Goal: Obtain resource: Download file/media

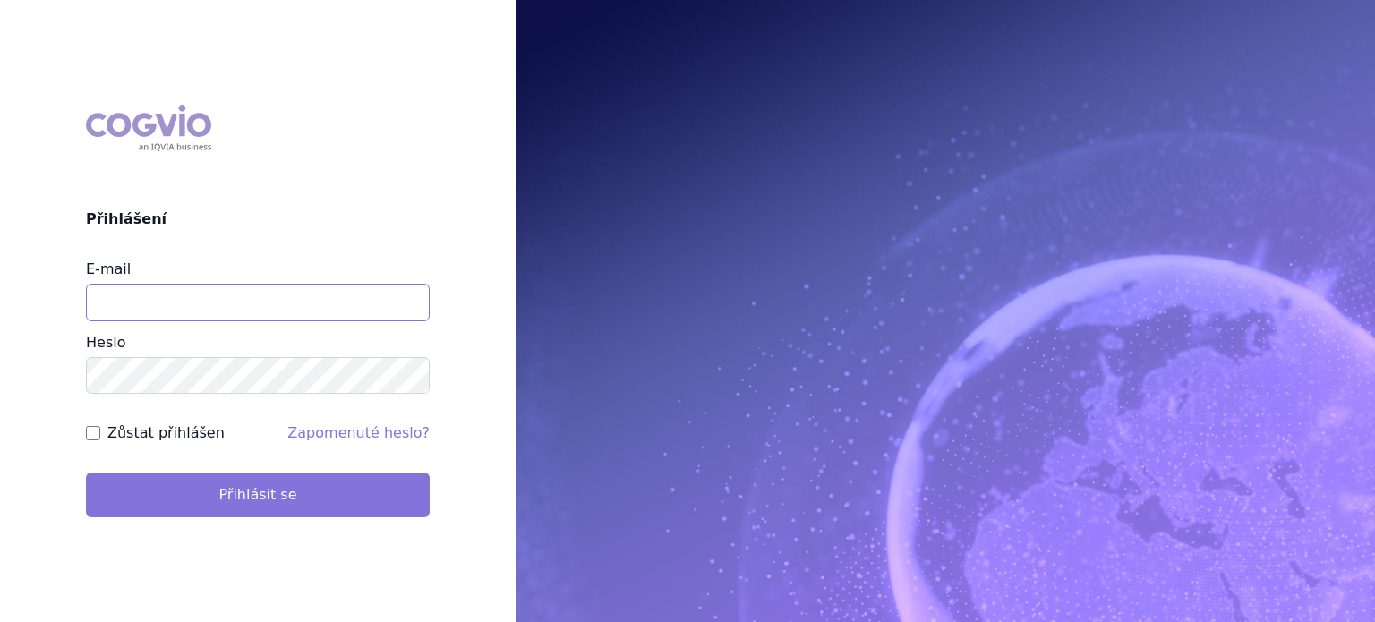
type input "[EMAIL_ADDRESS][DOMAIN_NAME]"
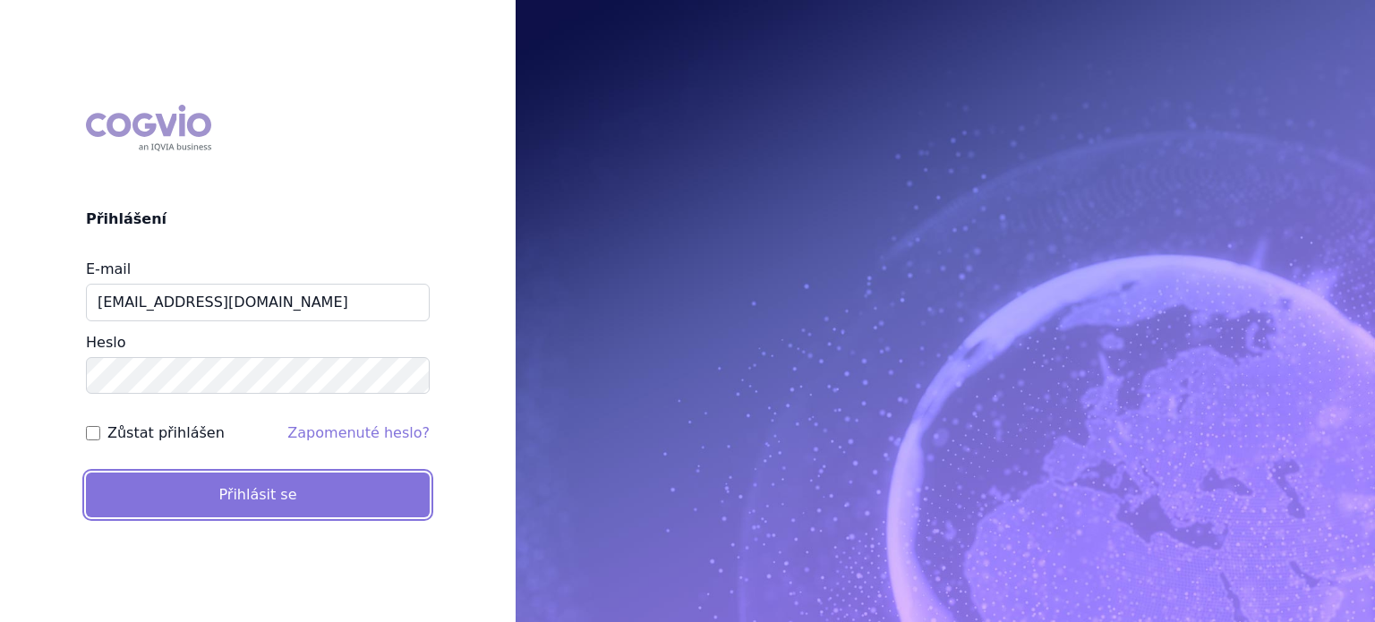
click at [269, 488] on button "Přihlásit se" at bounding box center [258, 495] width 344 height 45
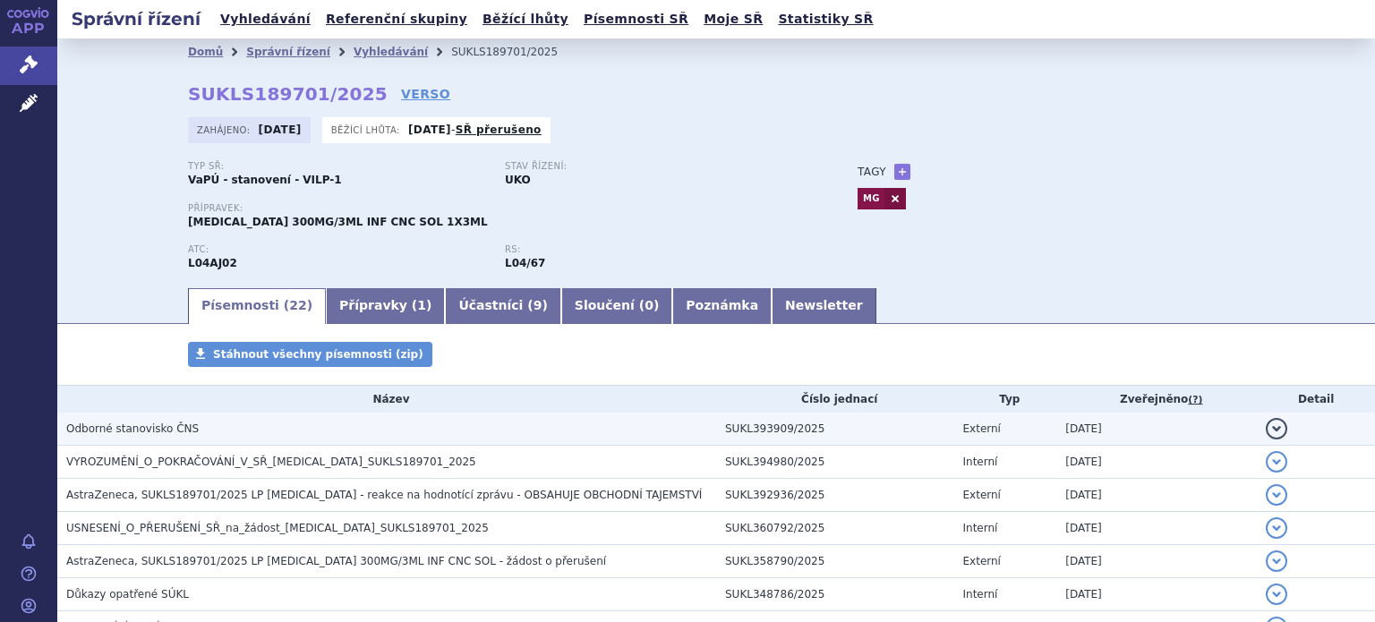
click at [164, 426] on span "Odborné stanovisko ČNS" at bounding box center [132, 429] width 133 height 13
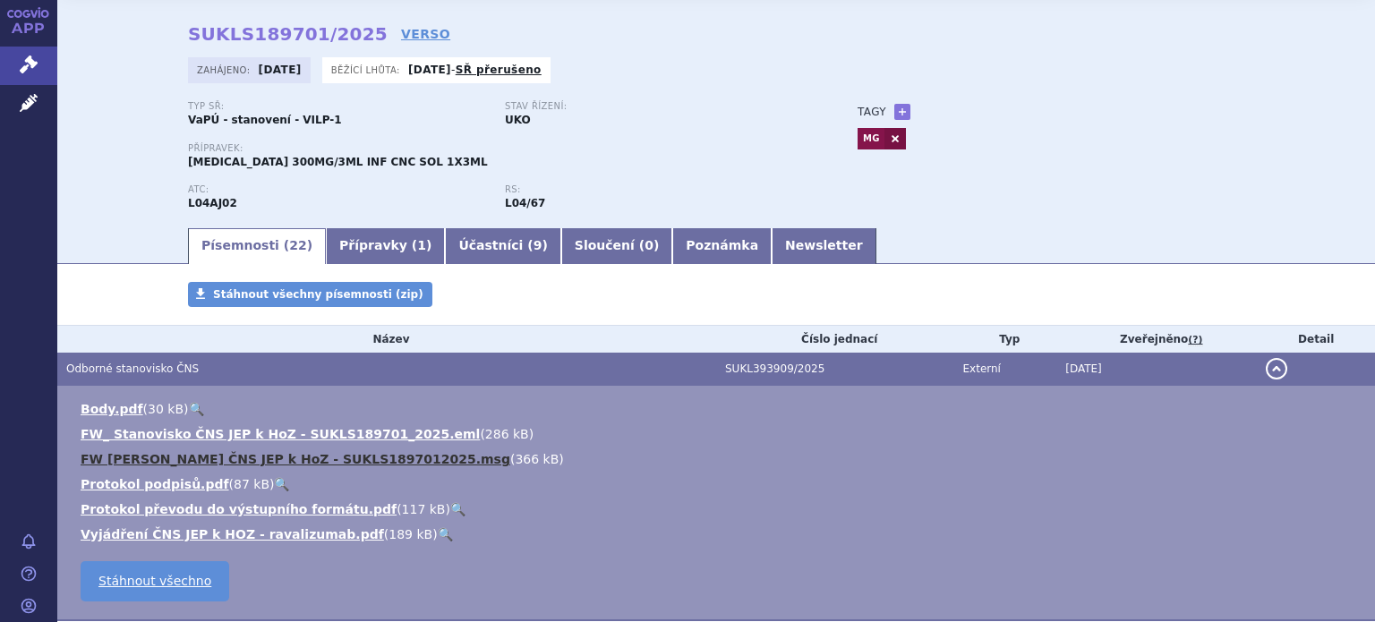
scroll to position [90, 0]
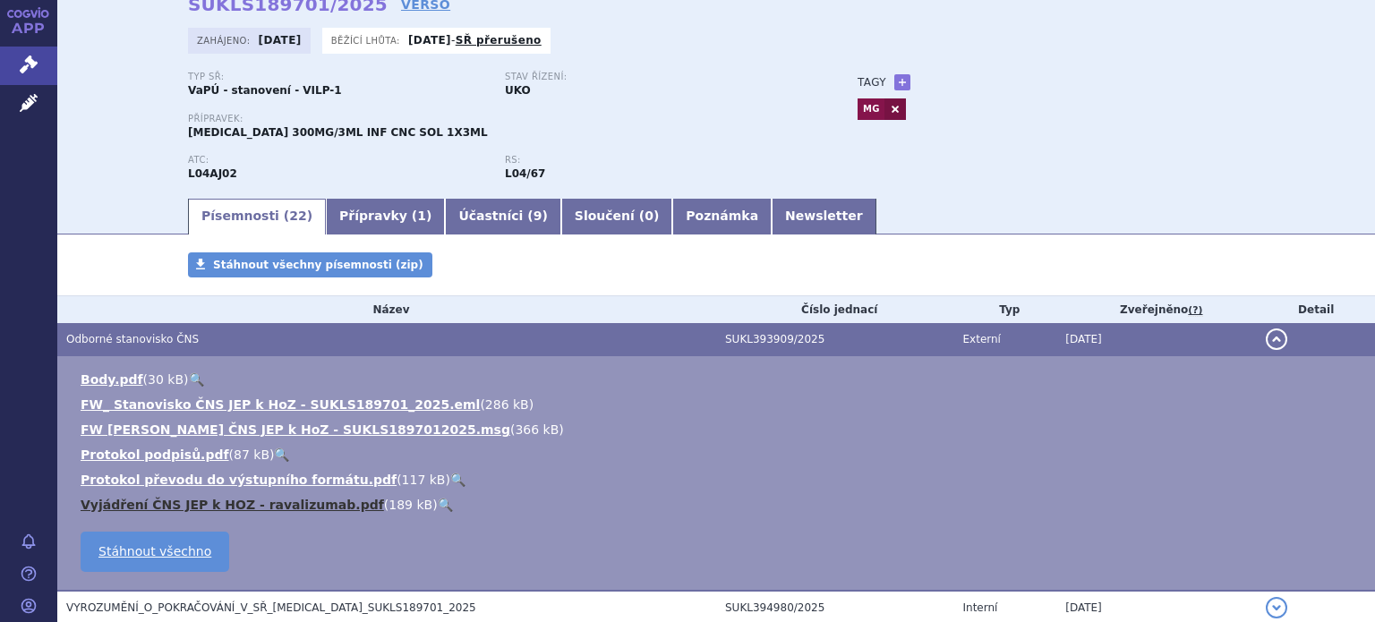
click at [284, 501] on link "Vyjádření ČNS JEP k HOZ - ravalizumab.pdf" at bounding box center [232, 505] width 303 height 14
